Goal: Task Accomplishment & Management: Manage account settings

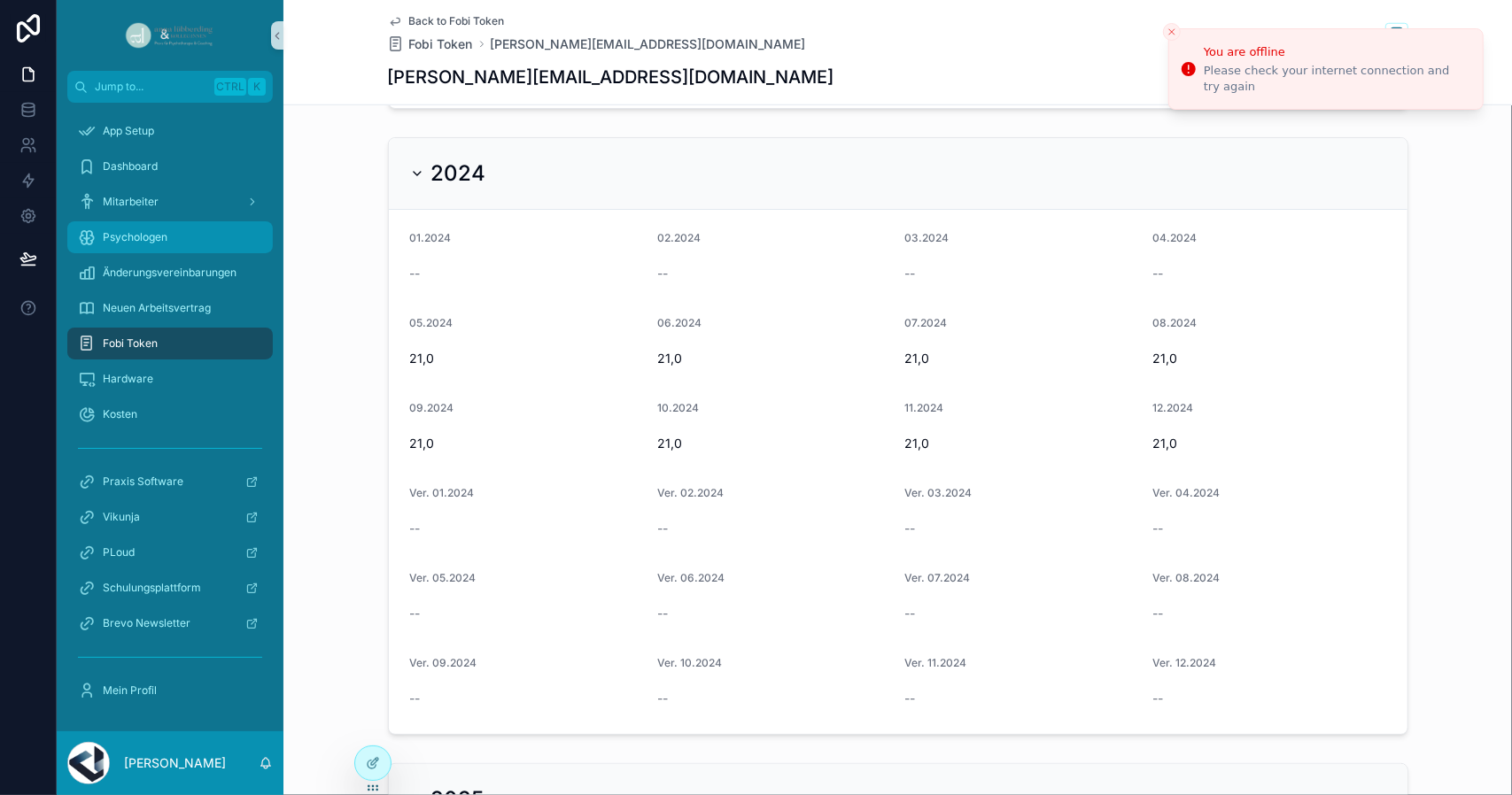
scroll to position [709, 0]
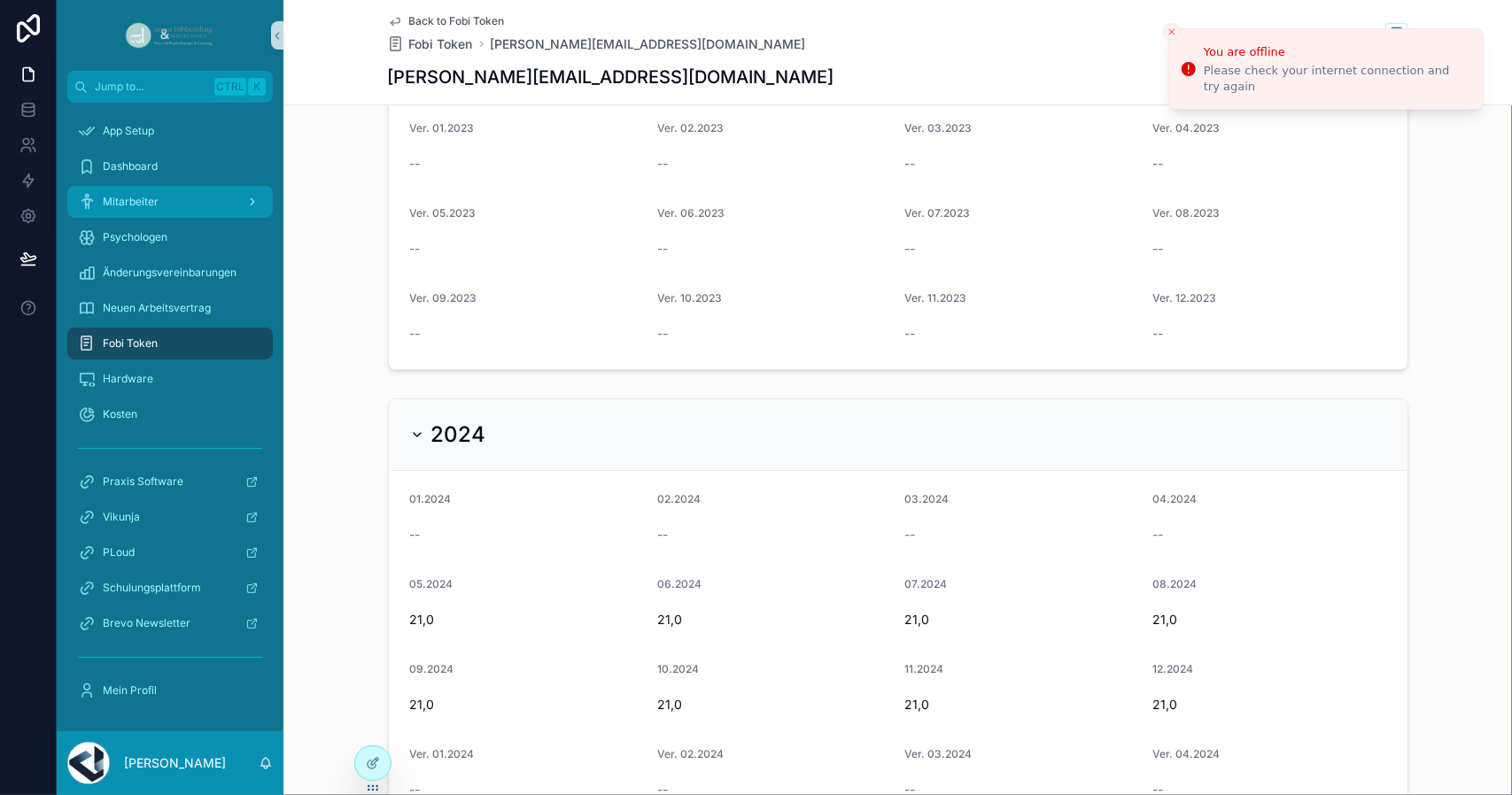
click at [163, 215] on div "Mitarbeiter" at bounding box center [169, 201] width 184 height 28
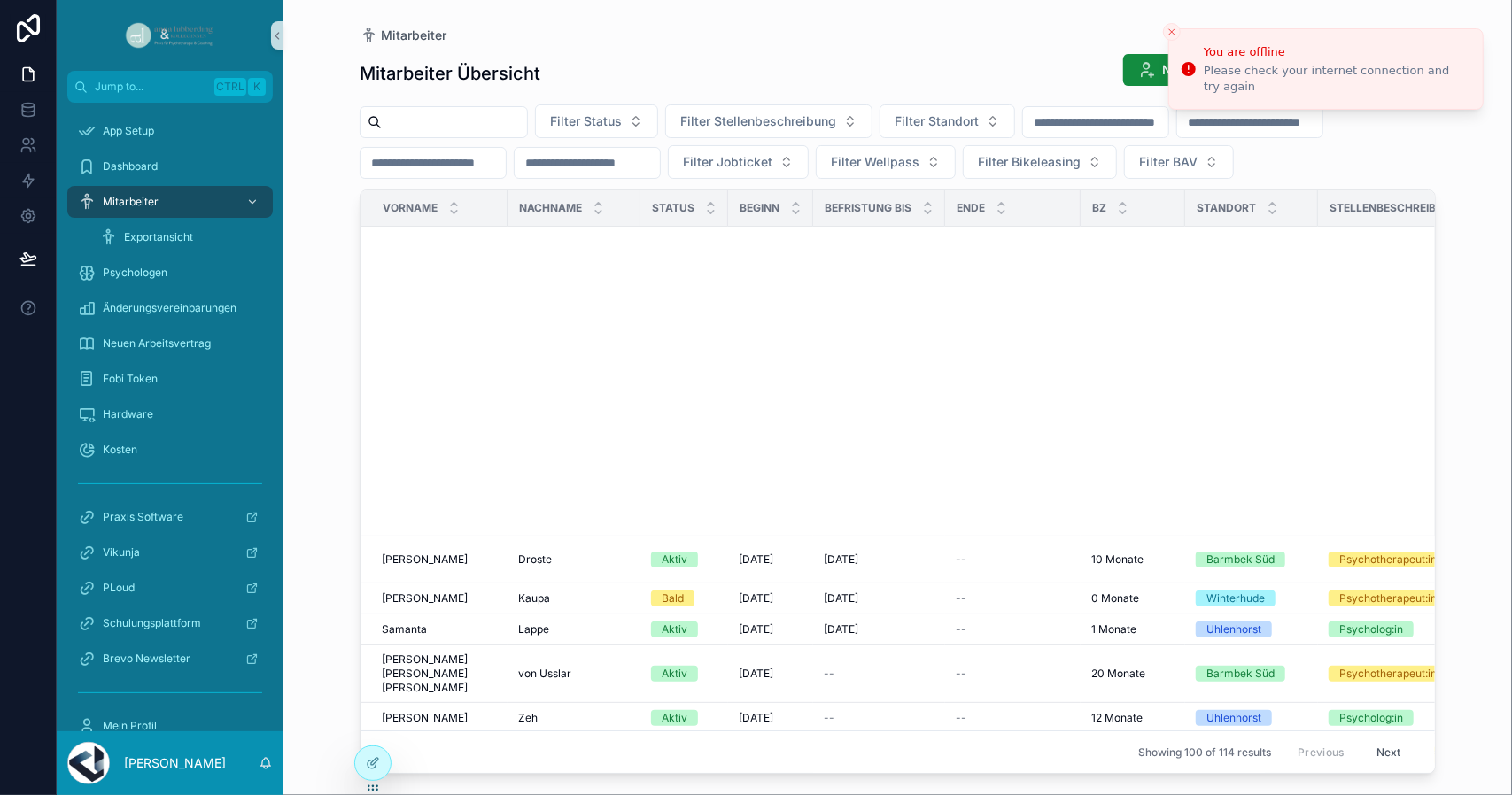
scroll to position [1065, 0]
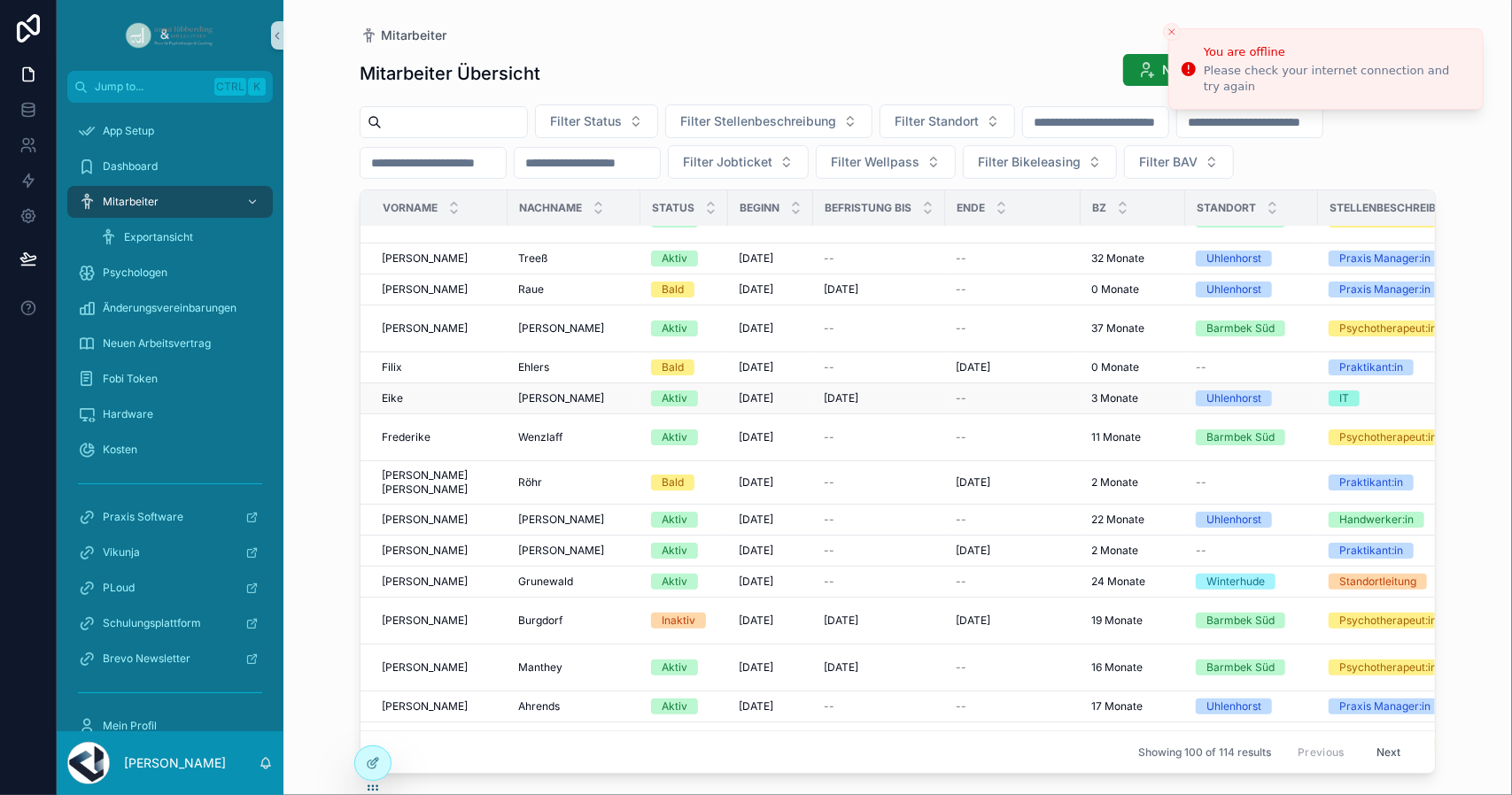
click at [540, 392] on span "[PERSON_NAME]" at bounding box center [561, 398] width 86 height 15
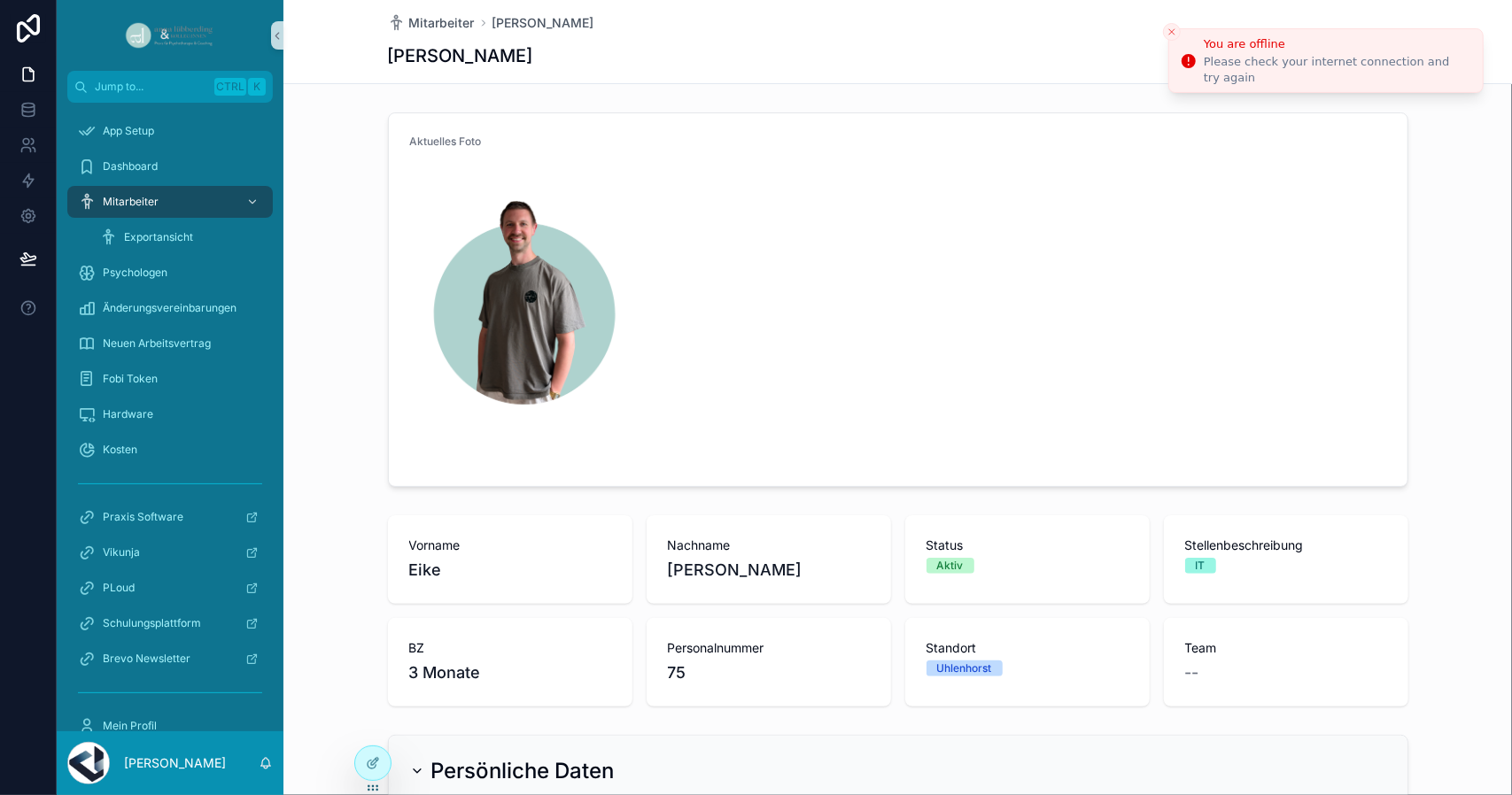
click at [1413, 73] on div "Please check your internet connection and try again" at bounding box center [1336, 70] width 264 height 32
click at [372, 756] on div at bounding box center [372, 763] width 35 height 34
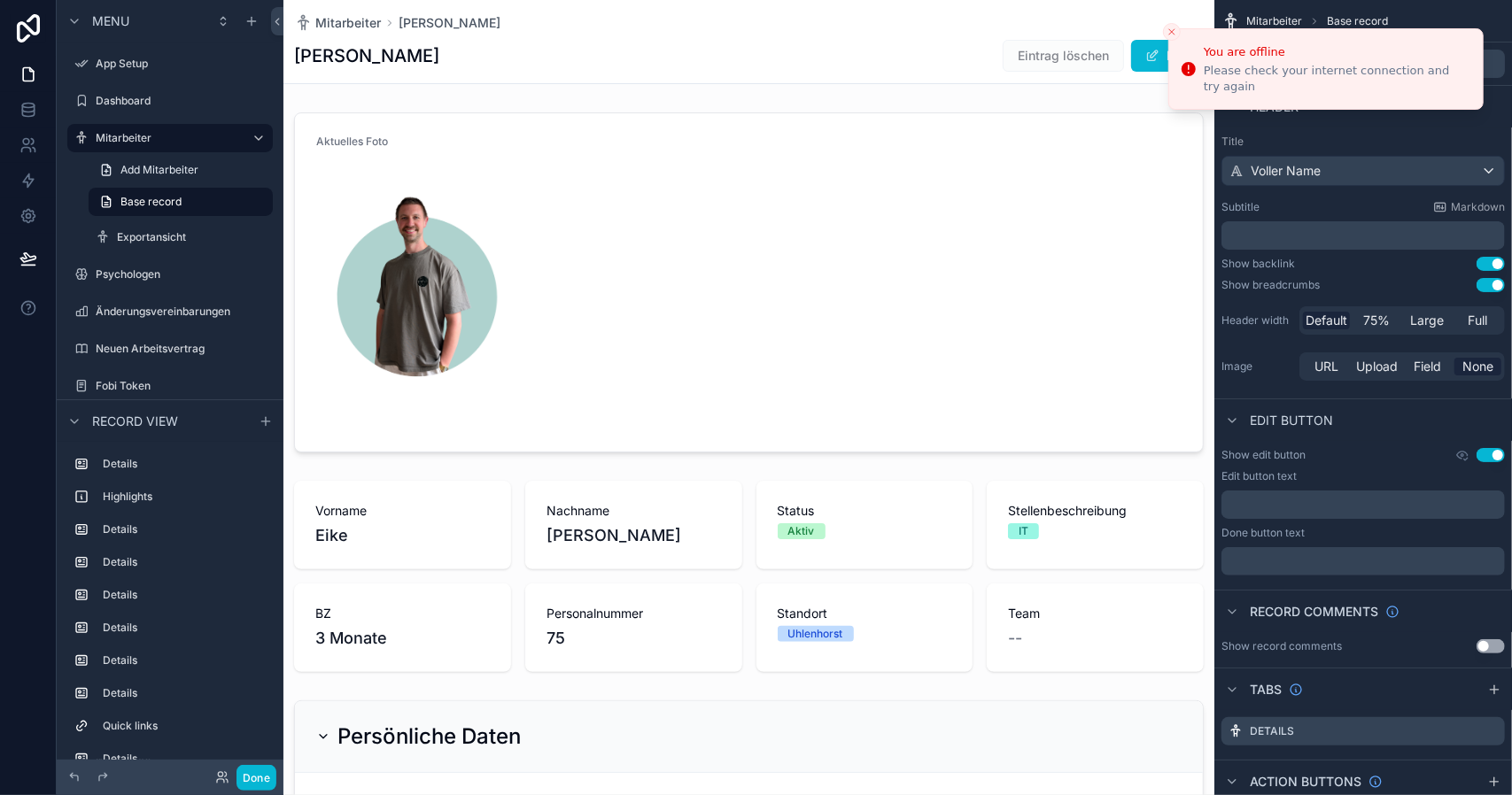
click at [1174, 25] on button "Close toast" at bounding box center [1172, 32] width 18 height 17
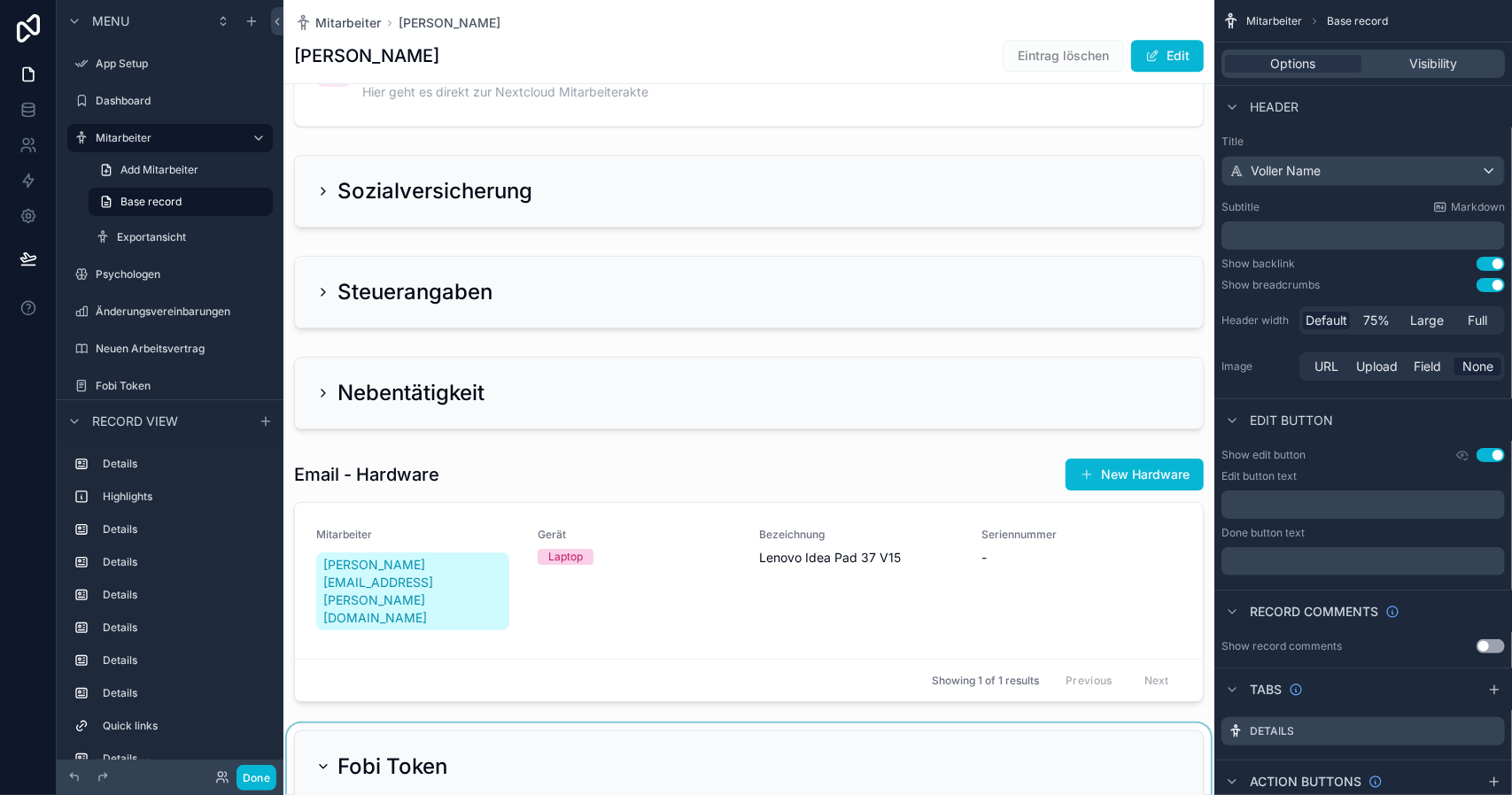
scroll to position [3806, 0]
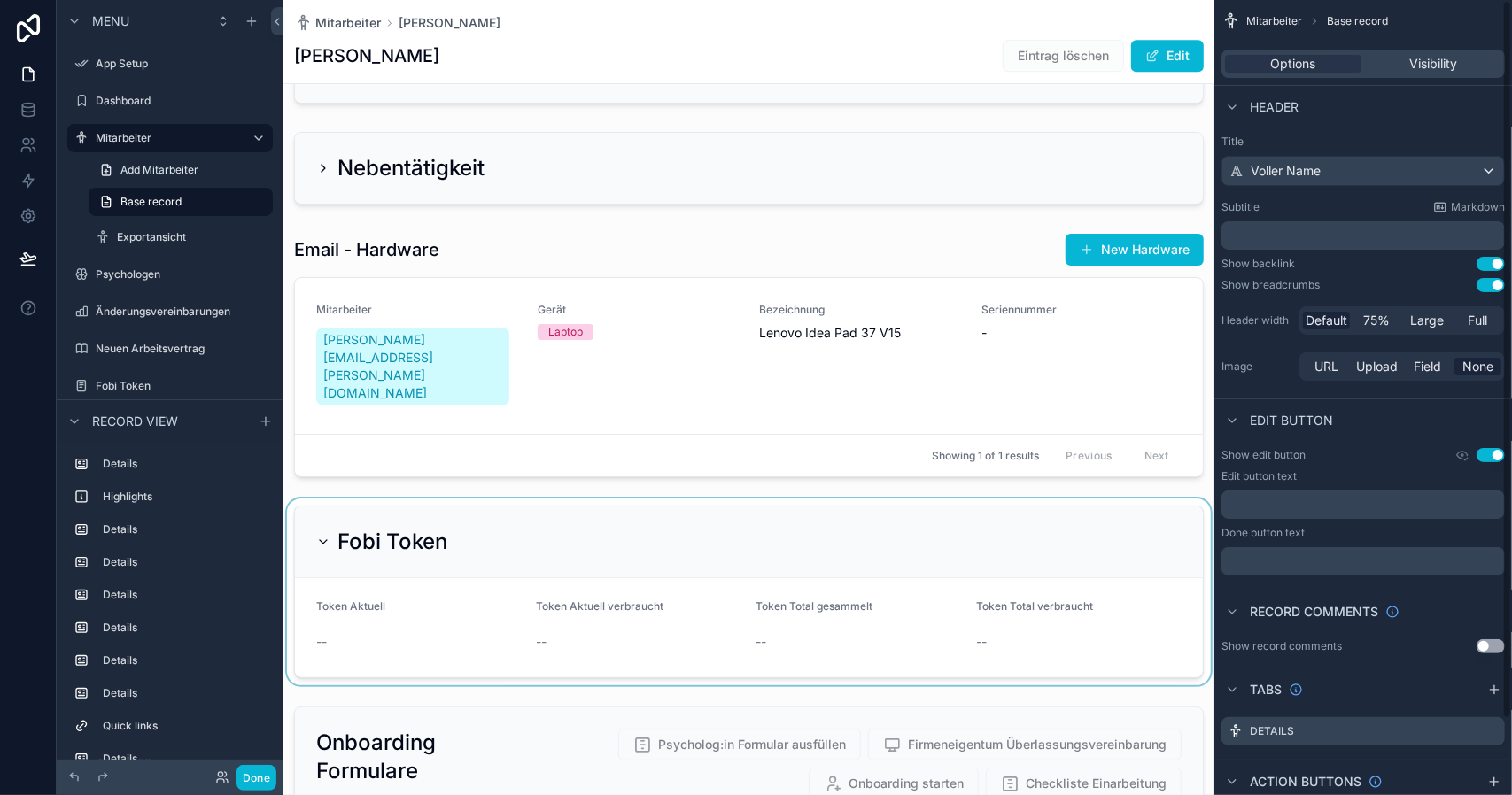
click at [1013, 600] on div "scrollable content" at bounding box center [748, 592] width 931 height 187
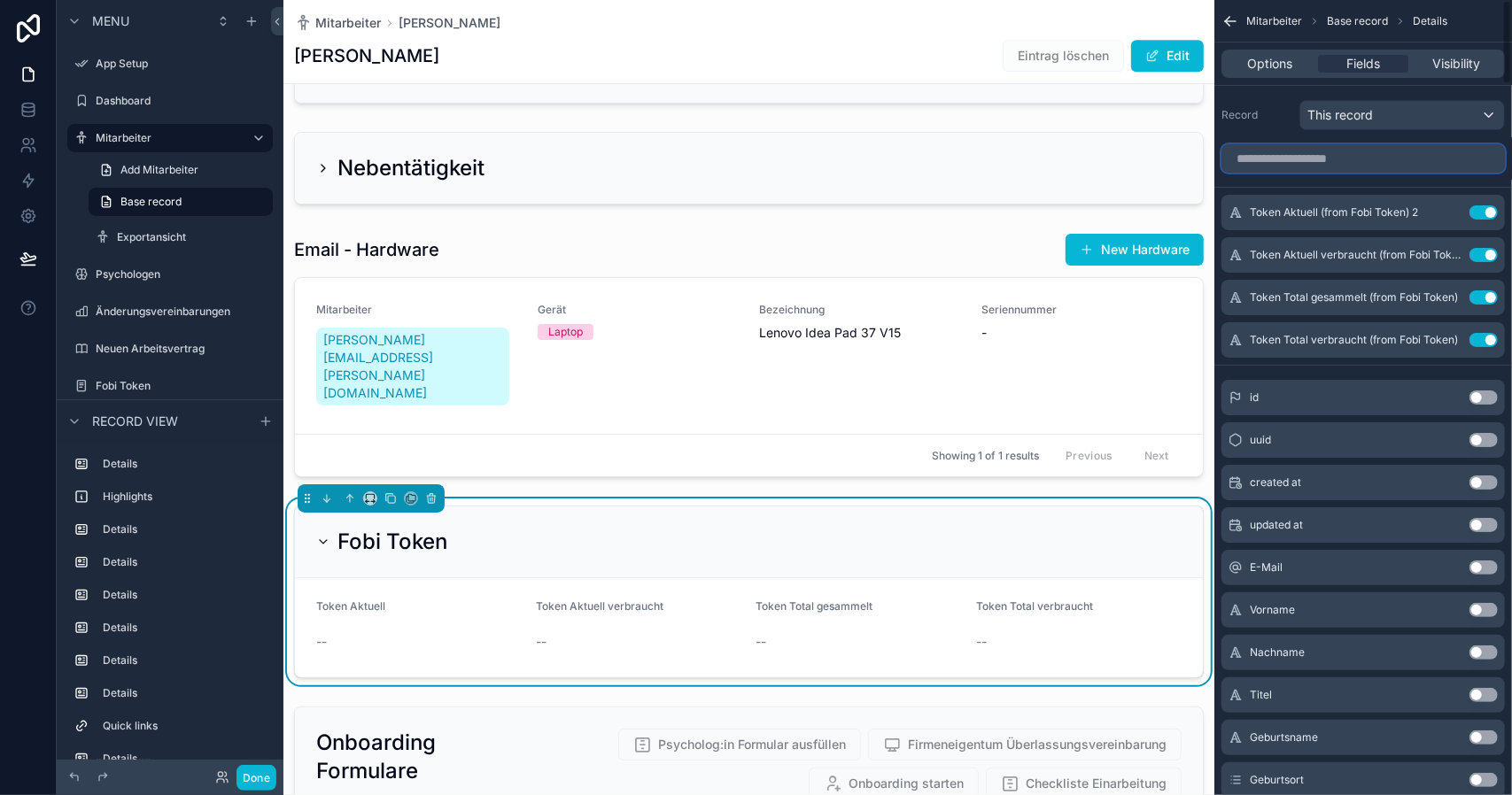
click at [1356, 169] on input "scrollable content" at bounding box center [1362, 157] width 283 height 28
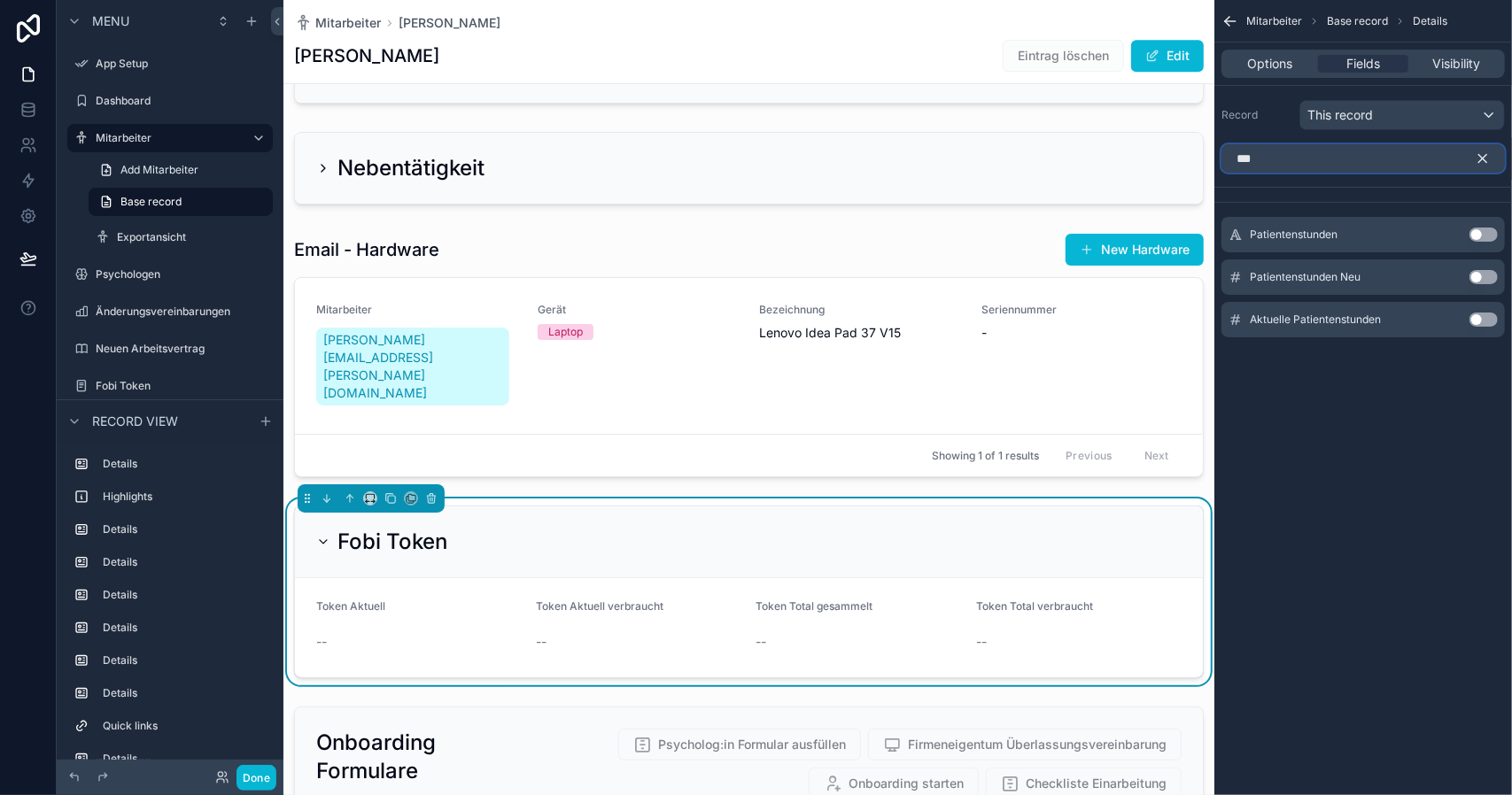
type input "***"
click at [1479, 316] on button "Use setting" at bounding box center [1483, 319] width 28 height 15
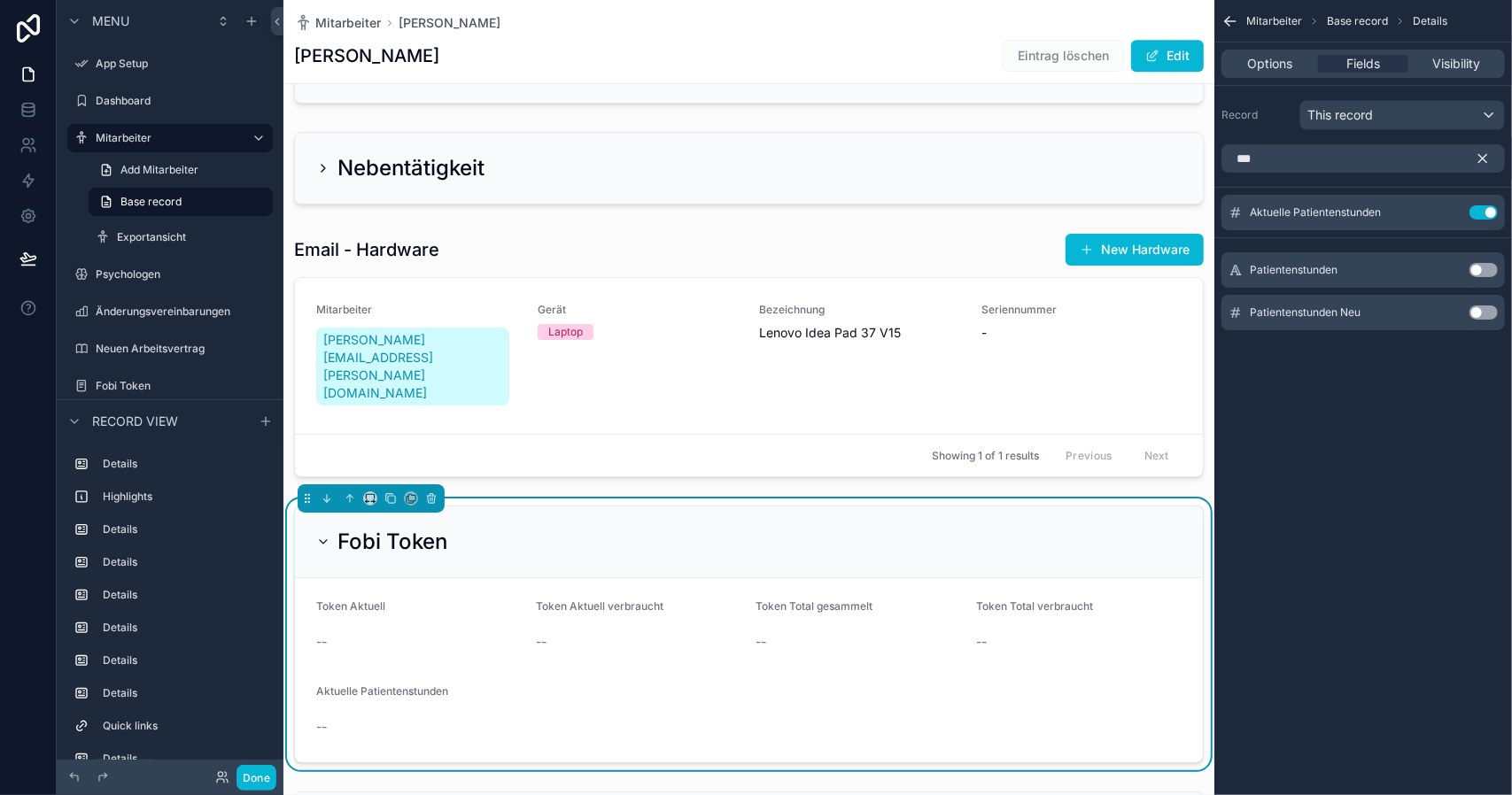
drag, startPoint x: 1484, startPoint y: 267, endPoint x: 1483, endPoint y: 294, distance: 27.0
click at [1486, 267] on button "Use setting" at bounding box center [1483, 269] width 28 height 15
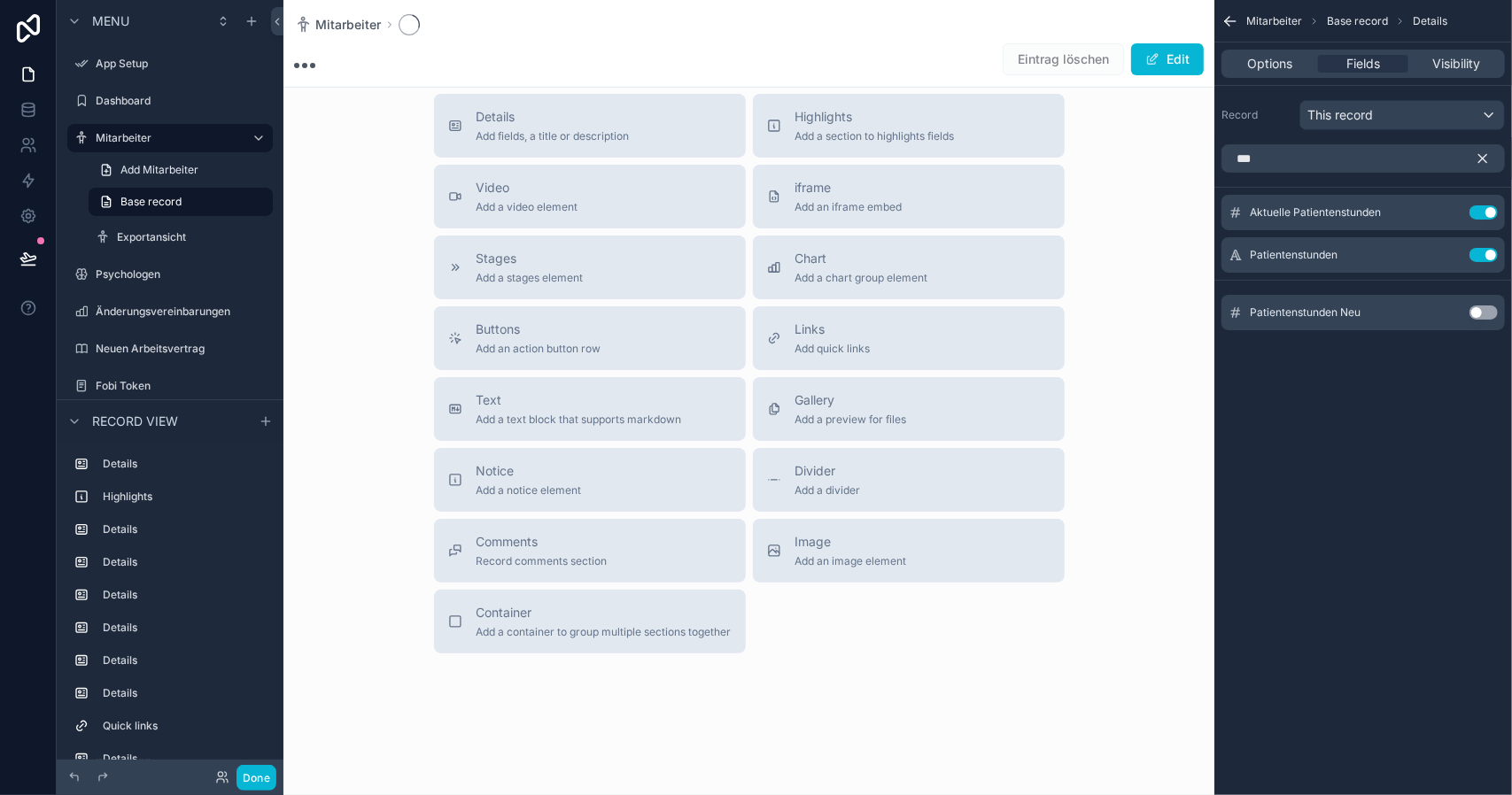
scroll to position [393, 0]
click at [1484, 296] on div "Patientenstunden Neu Use setting" at bounding box center [1362, 312] width 283 height 35
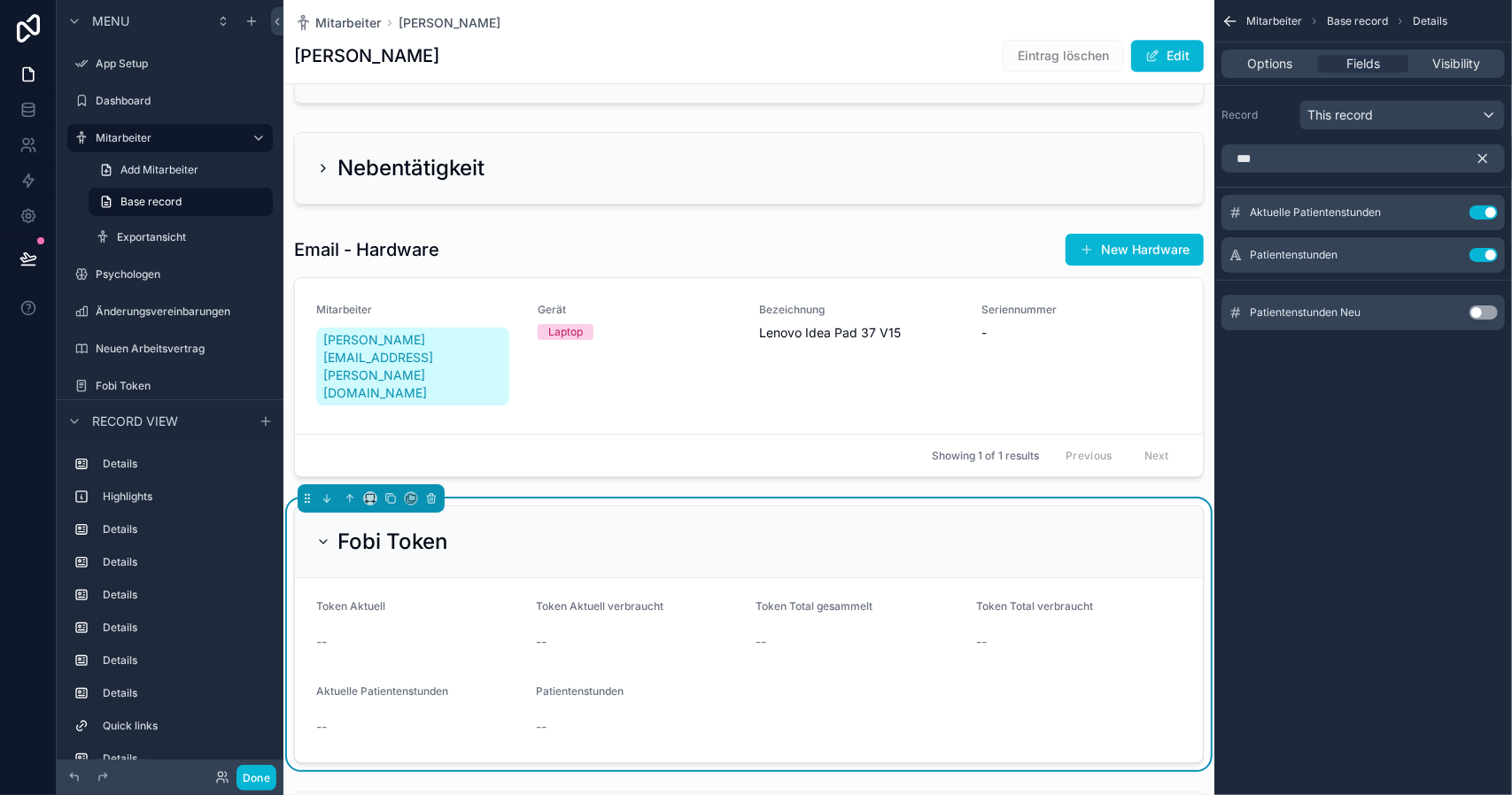
click at [1490, 310] on button "Use setting" at bounding box center [1483, 312] width 28 height 15
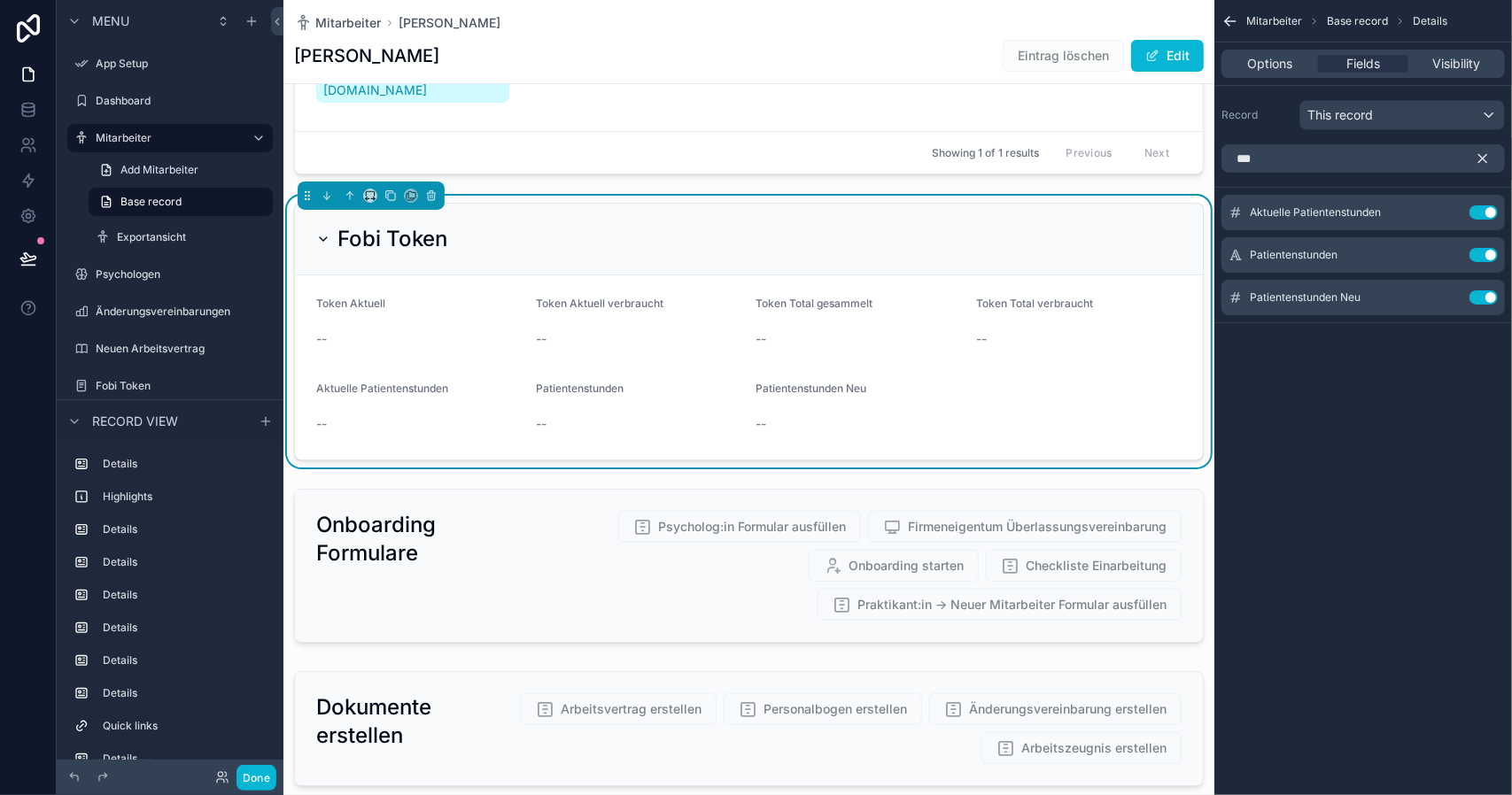
scroll to position [4160, 0]
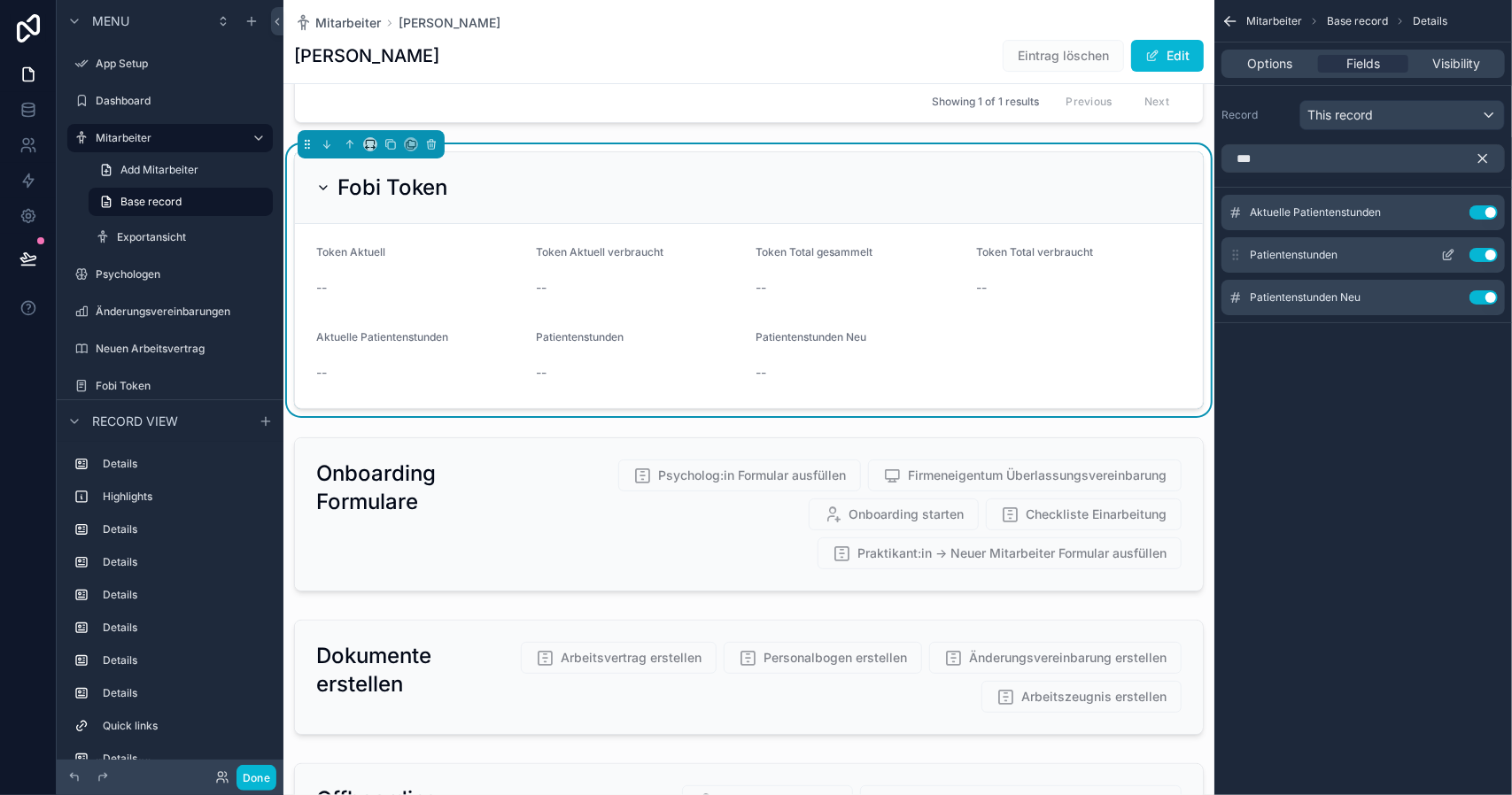
drag, startPoint x: 1480, startPoint y: 252, endPoint x: 1482, endPoint y: 220, distance: 32.1
click at [1481, 252] on button "Use setting" at bounding box center [1483, 255] width 28 height 15
click at [1486, 206] on button "Use setting" at bounding box center [1483, 212] width 28 height 15
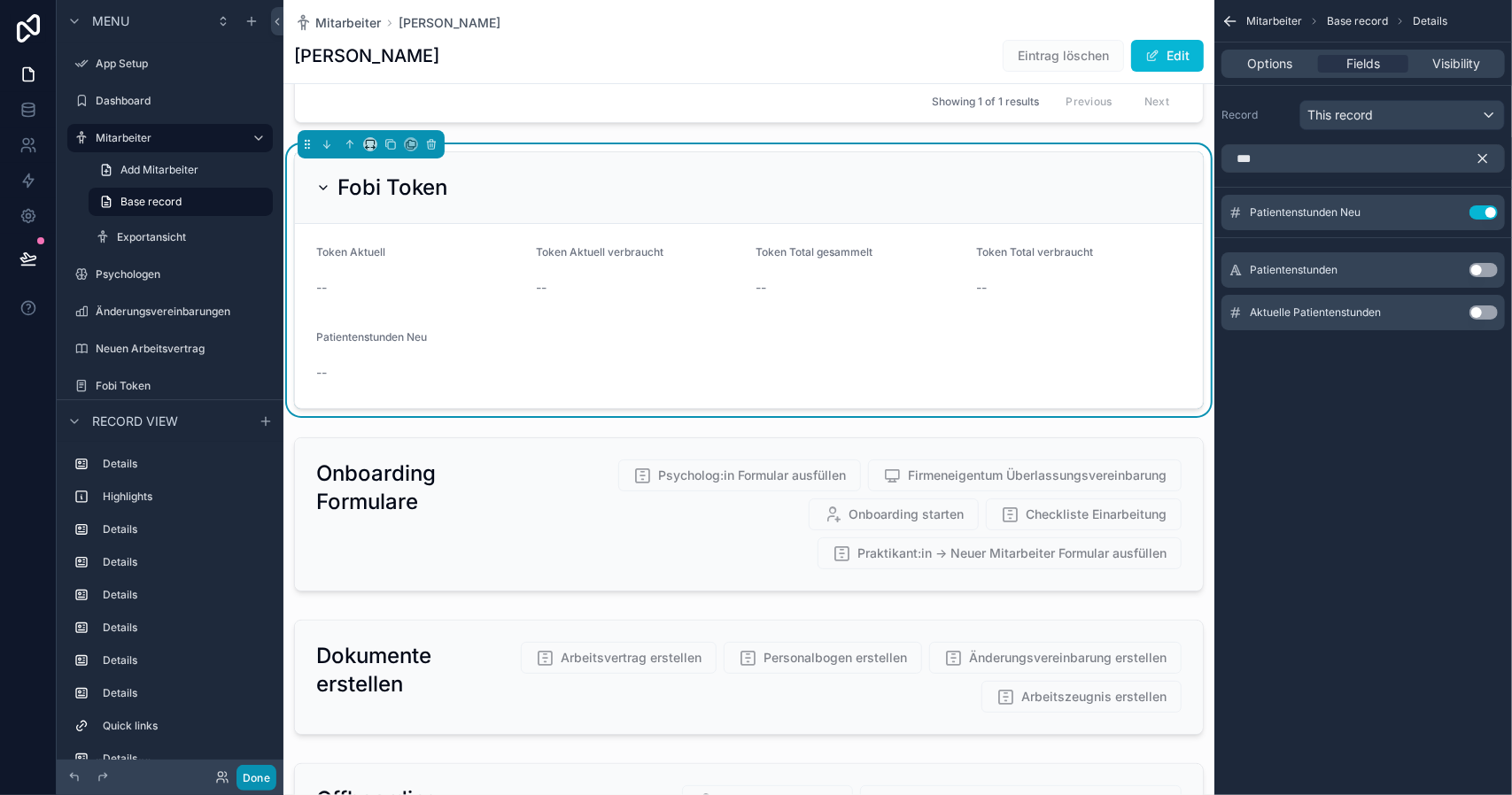
click at [263, 777] on button "Done" at bounding box center [256, 778] width 40 height 25
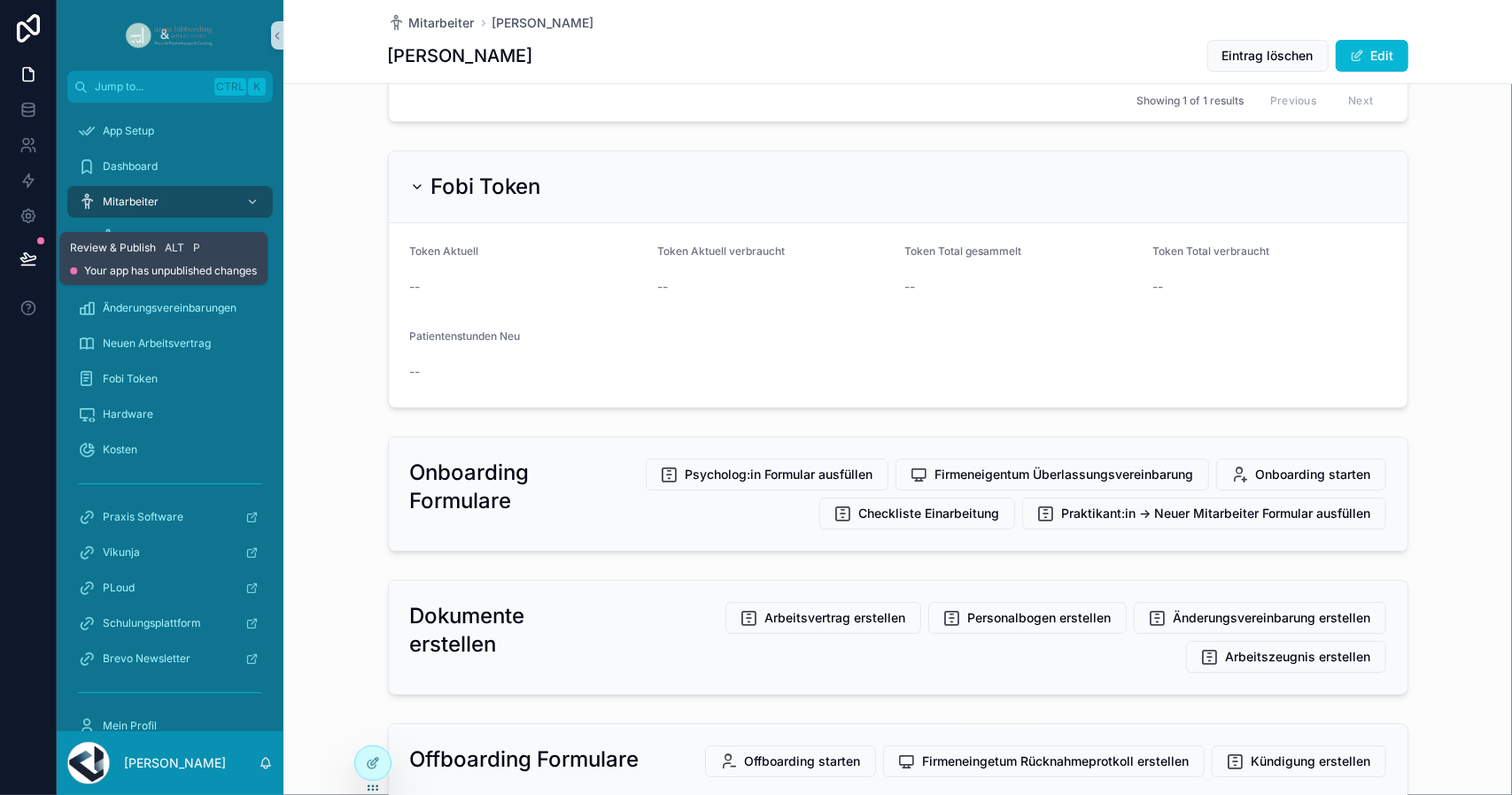
click at [24, 256] on icon at bounding box center [27, 257] width 15 height 9
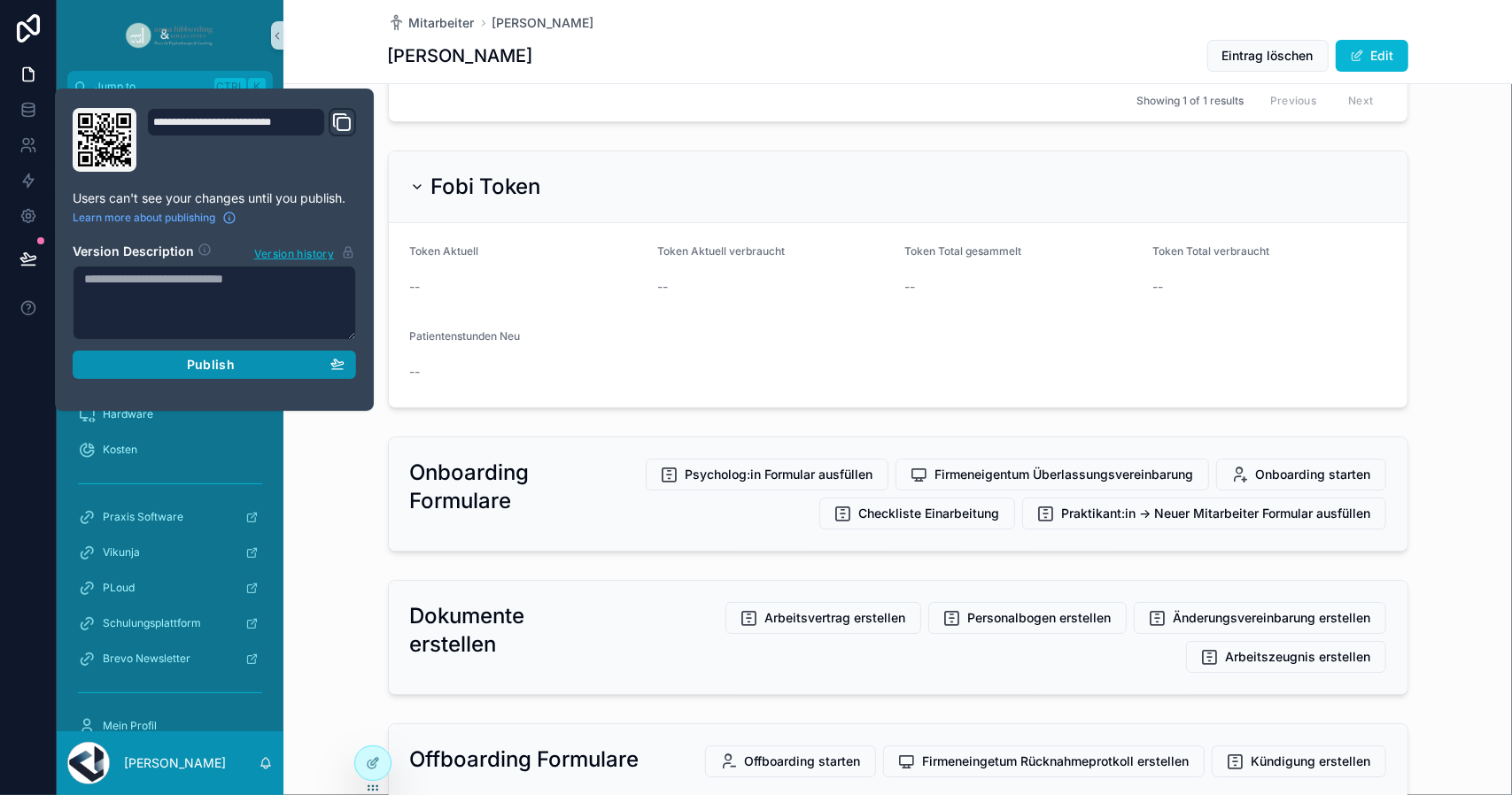
click at [193, 367] on span "Publish" at bounding box center [210, 364] width 48 height 16
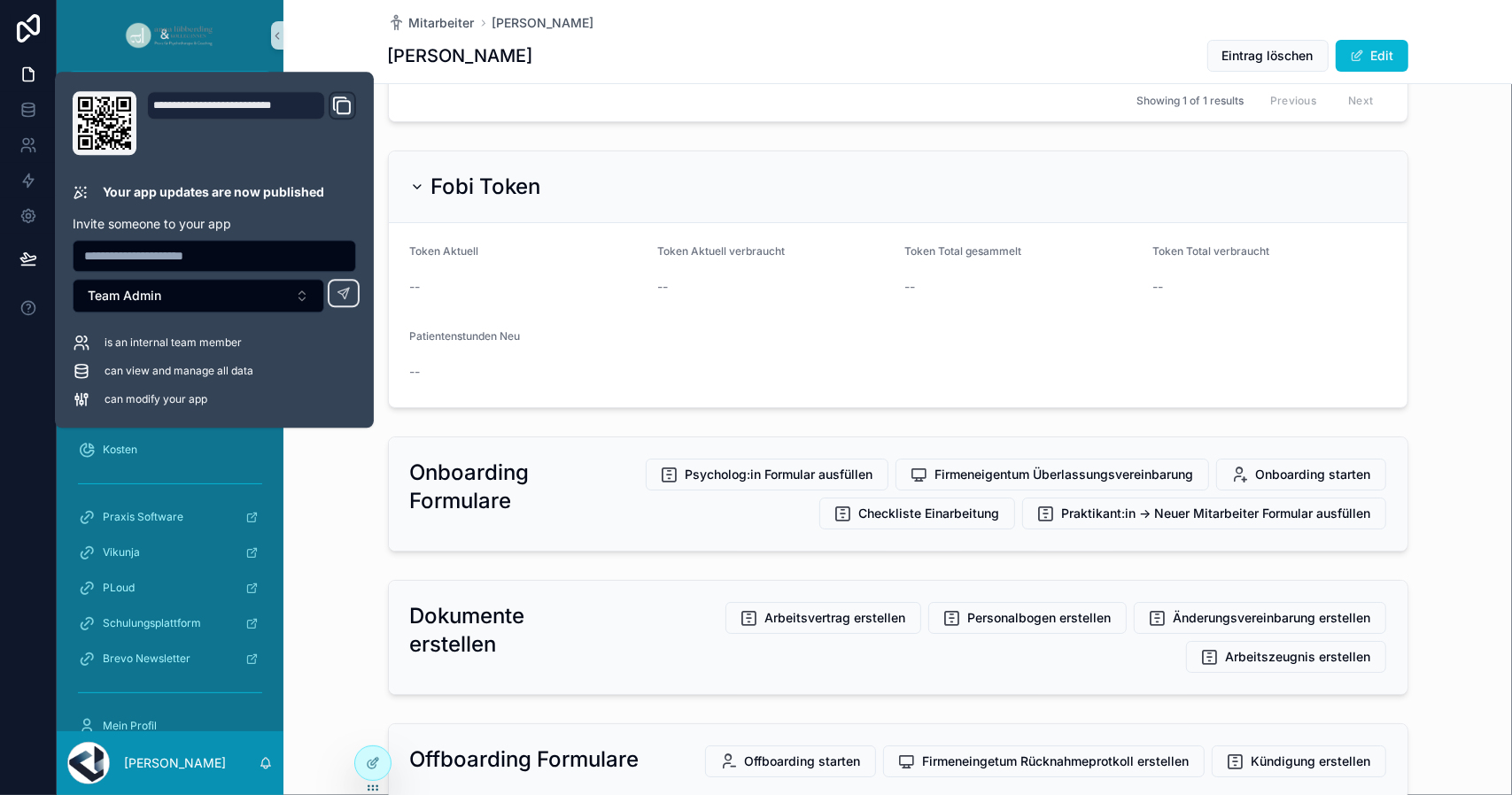
click at [339, 488] on div "Onboarding Formulare Psycholog:in Formular ausfüllen Firmeneigentum Überlassung…" at bounding box center [897, 494] width 1228 height 129
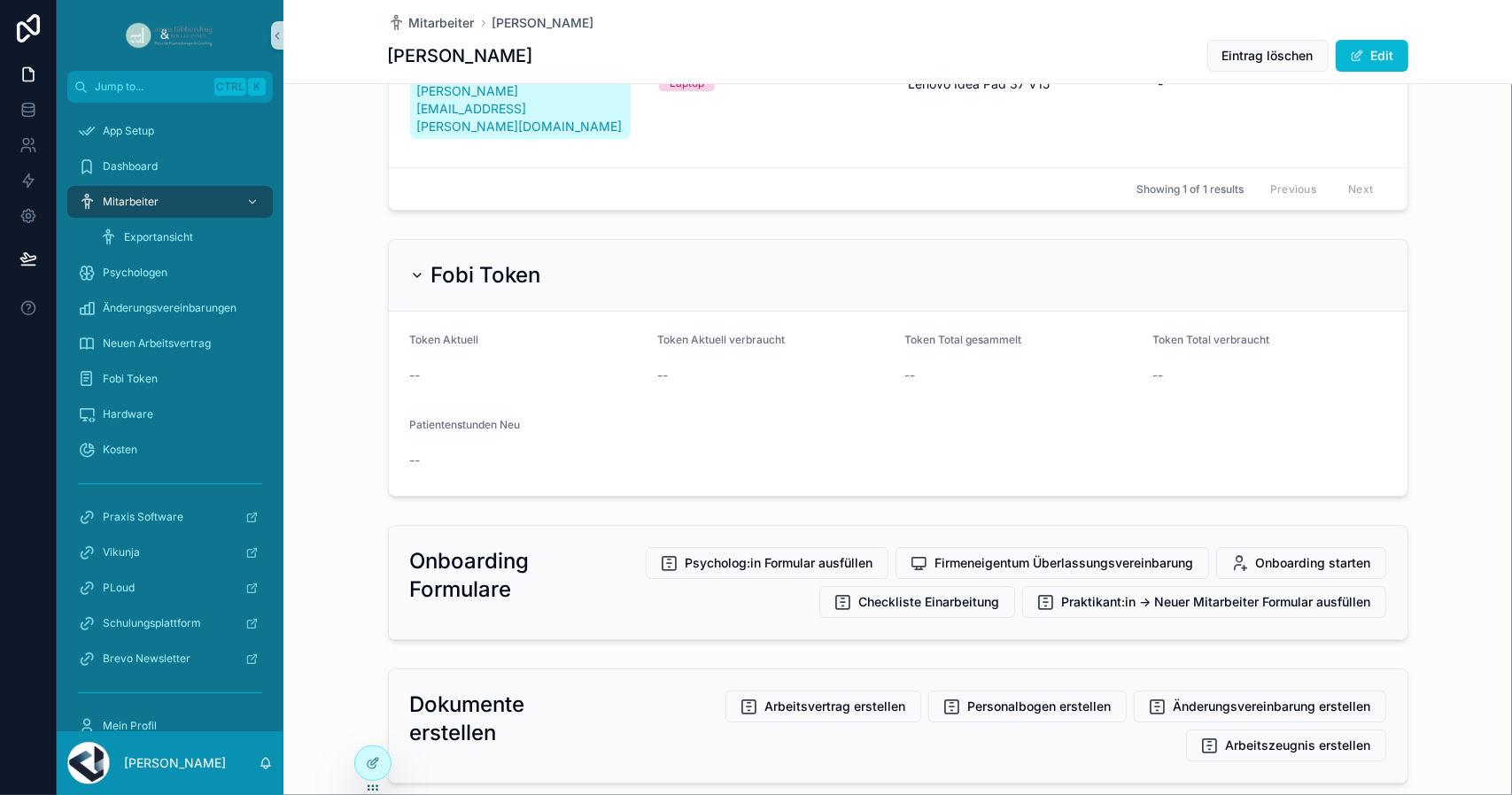
scroll to position [3717, 0]
